Goal: Information Seeking & Learning: Learn about a topic

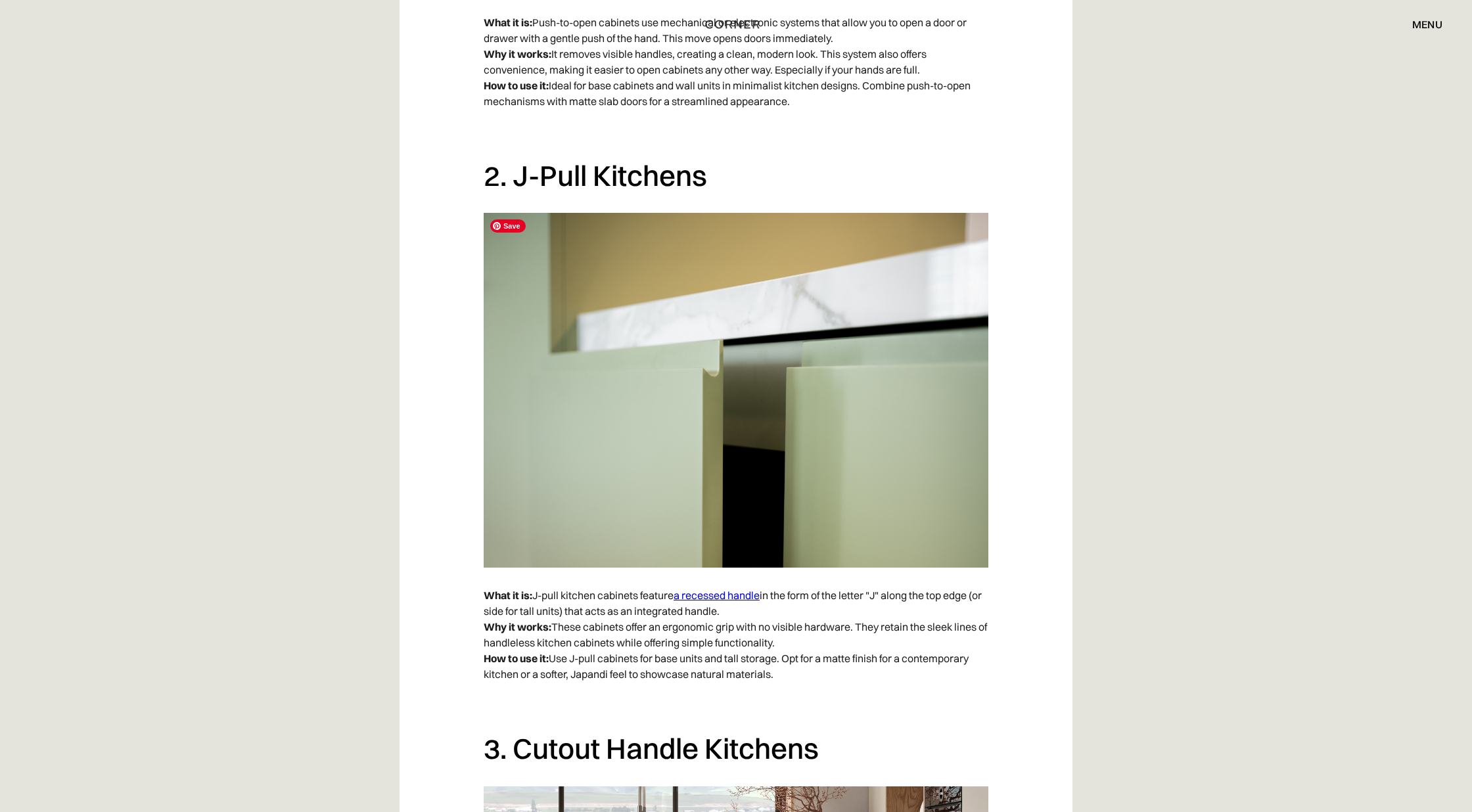
scroll to position [1509, 0]
drag, startPoint x: 736, startPoint y: 352, endPoint x: 764, endPoint y: 17, distance: 336.2
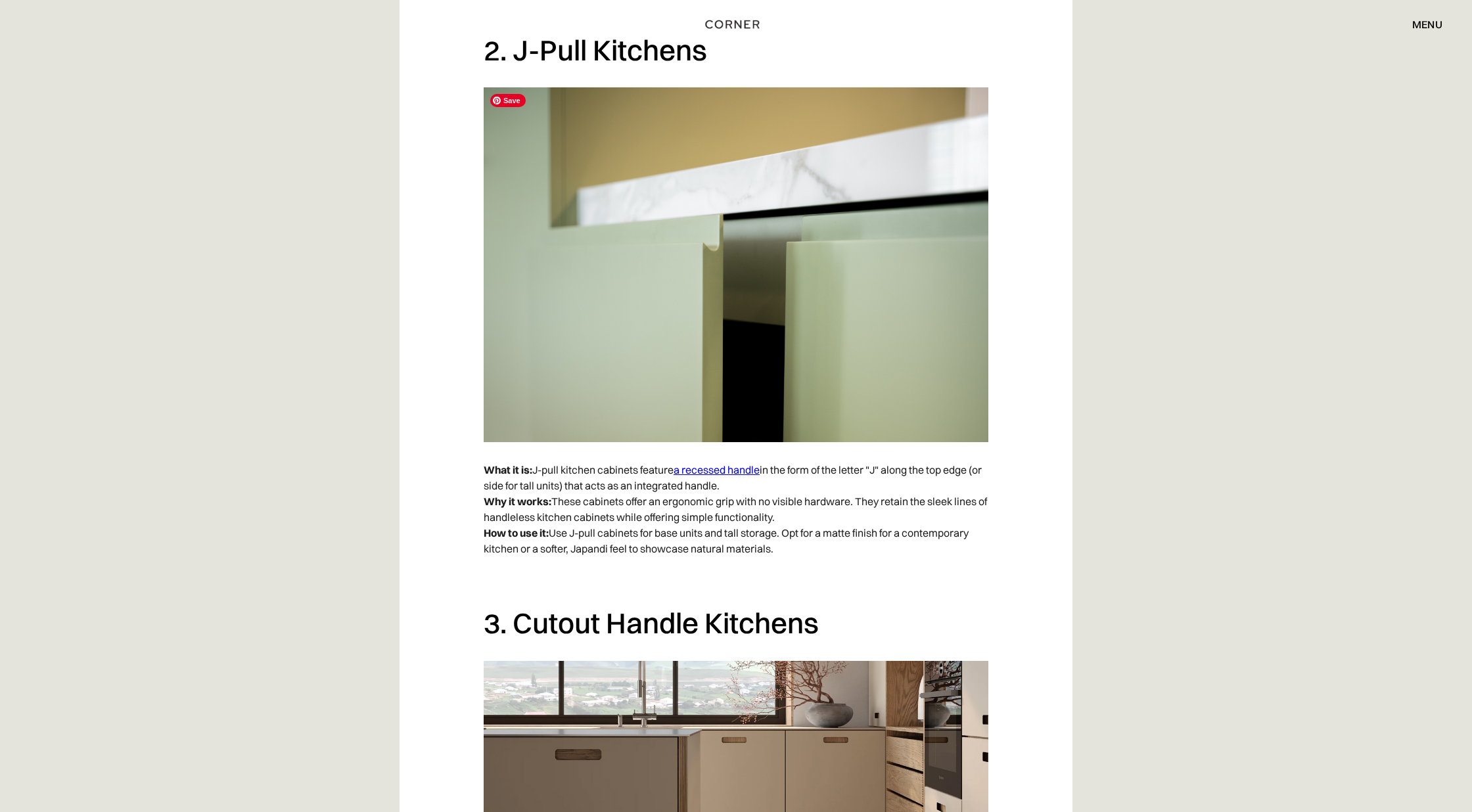
scroll to position [1589, 0]
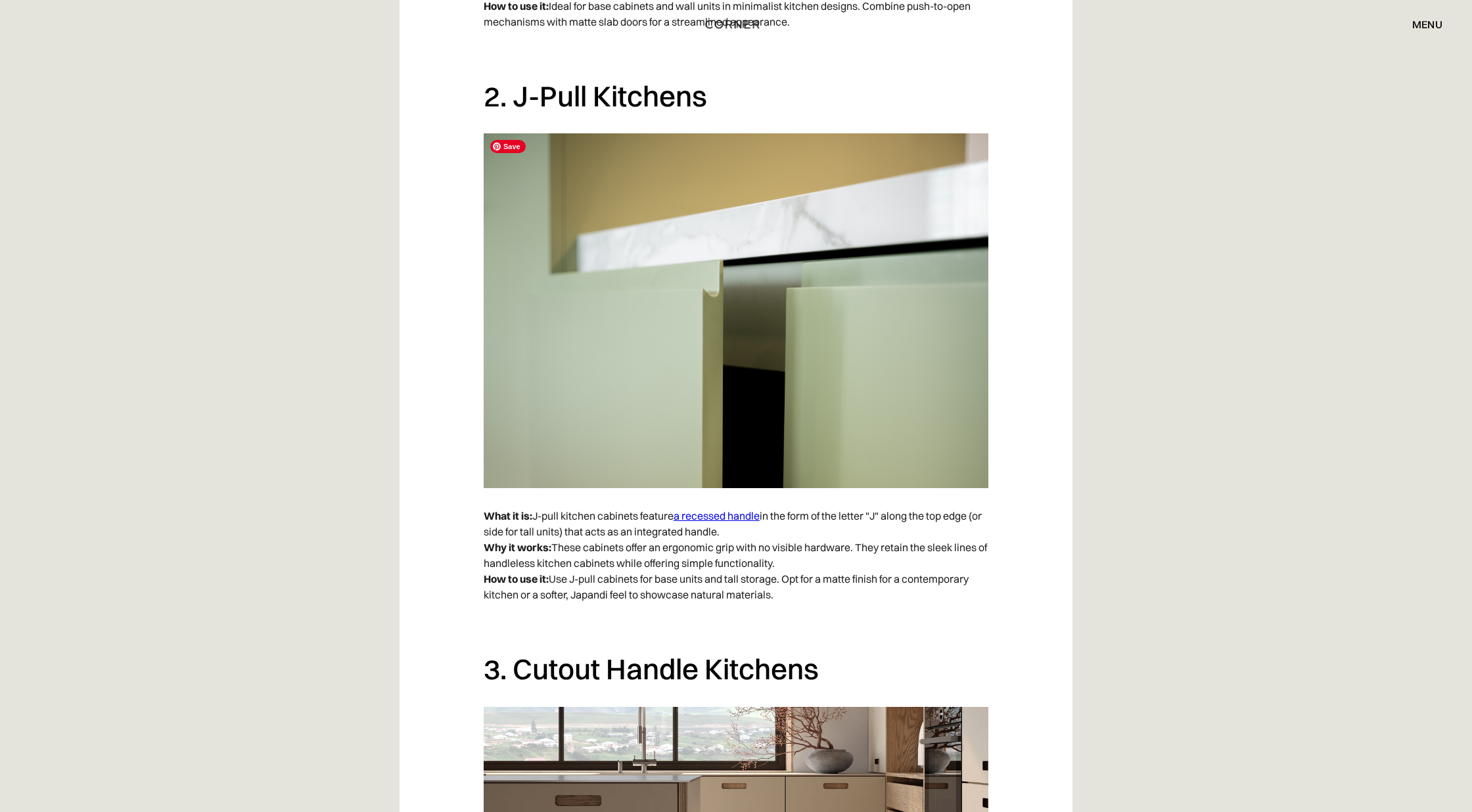
click at [831, 370] on img at bounding box center [736, 310] width 504 height 355
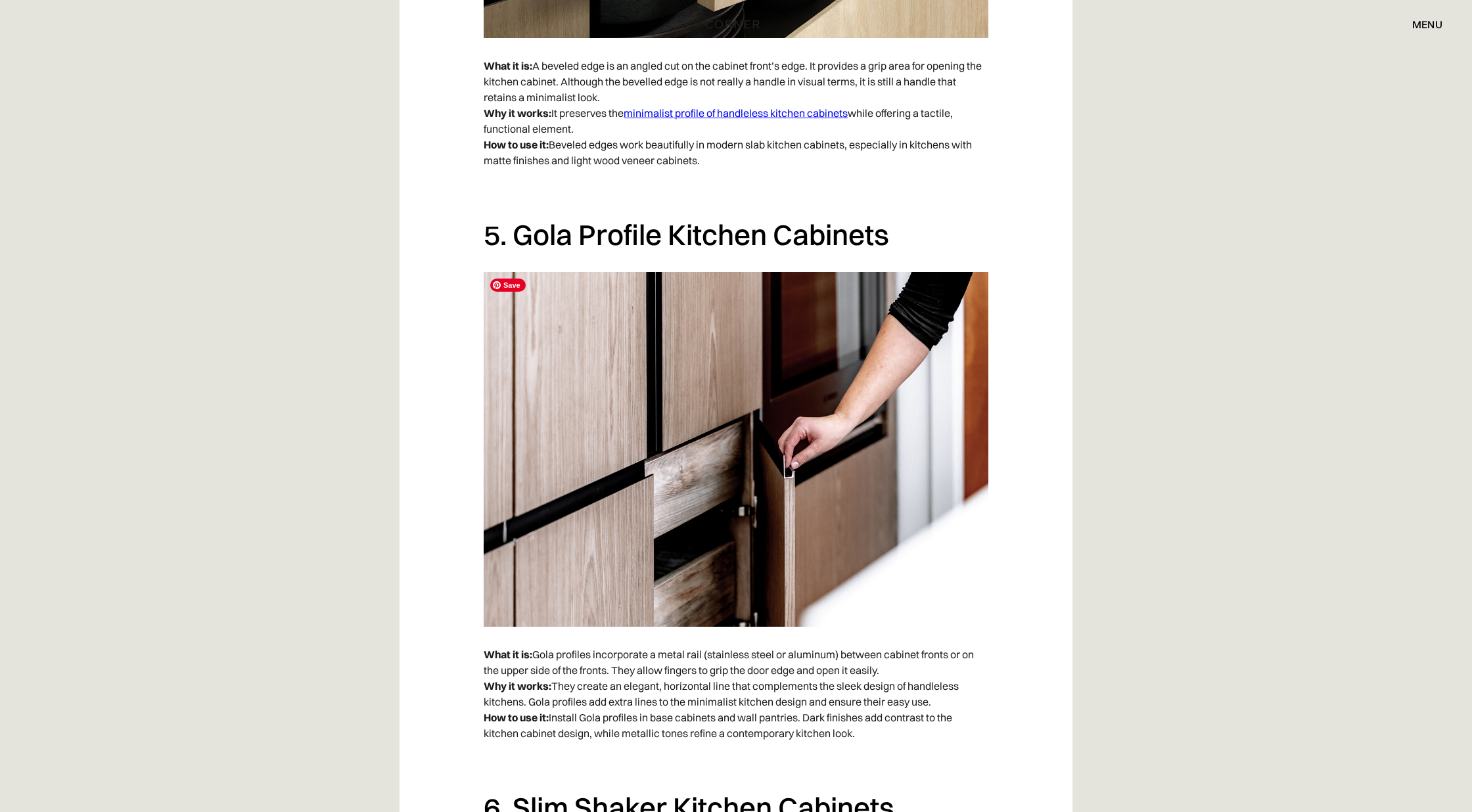
scroll to position [2892, 0]
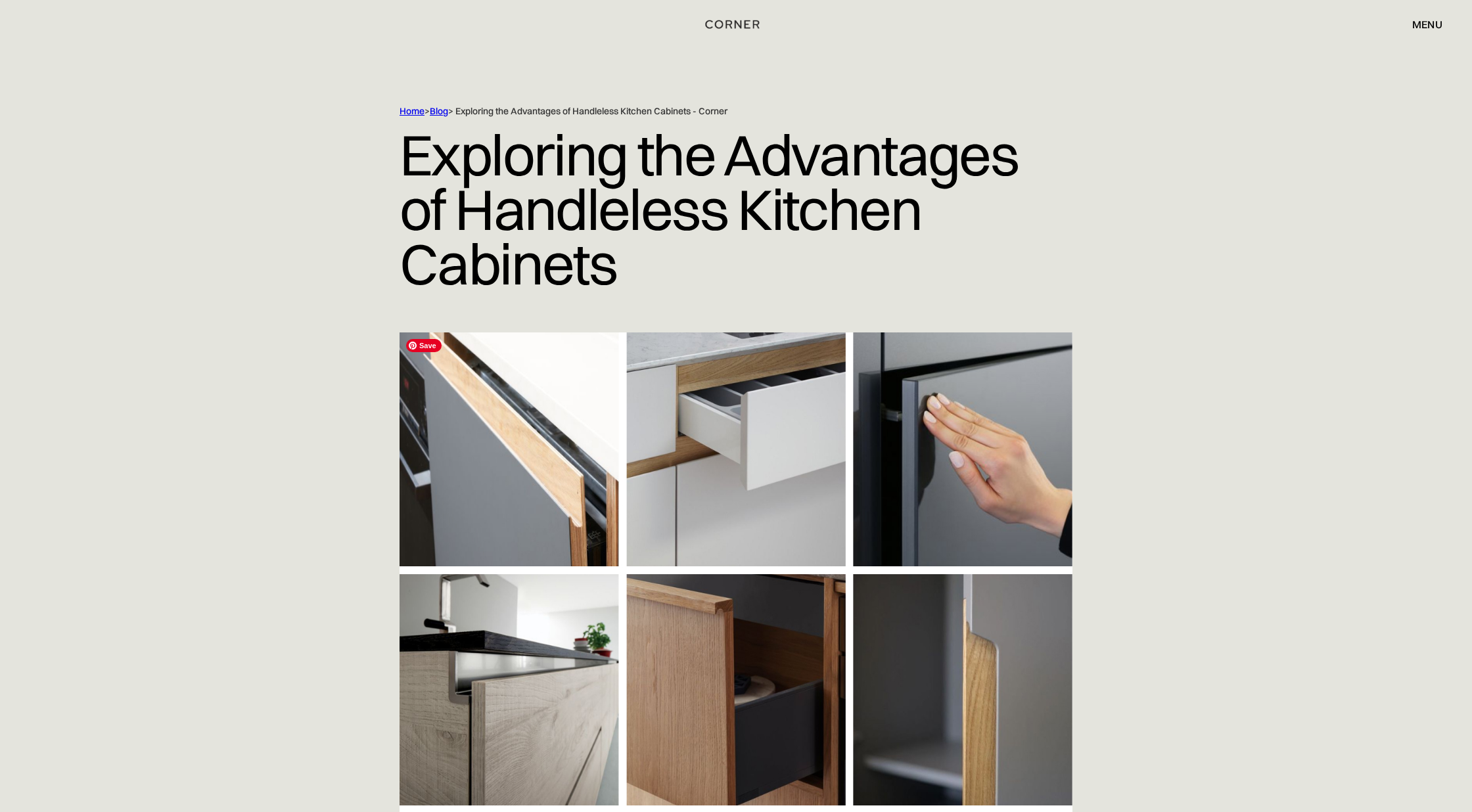
scroll to position [122, 0]
